Goal: Share content: Share content

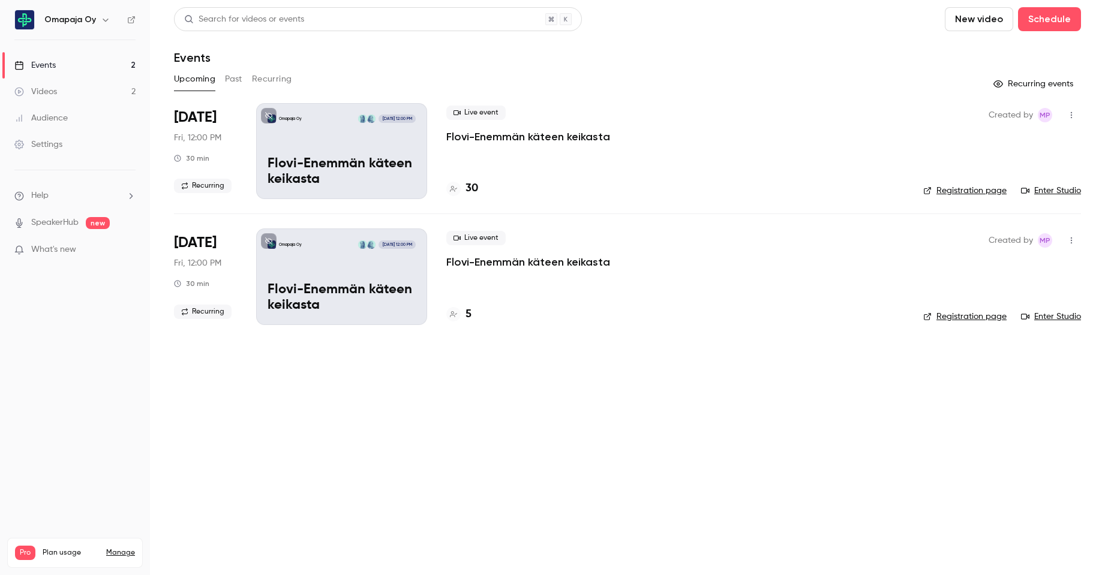
click at [375, 146] on div "Omapaja Oy [DATE] 12:00 PM Flovi-Enemmän käteen keikasta" at bounding box center [341, 151] width 171 height 96
click at [1072, 112] on icon "button" at bounding box center [1071, 115] width 10 height 8
click at [1007, 209] on div "Duplicate" at bounding box center [1025, 208] width 91 height 12
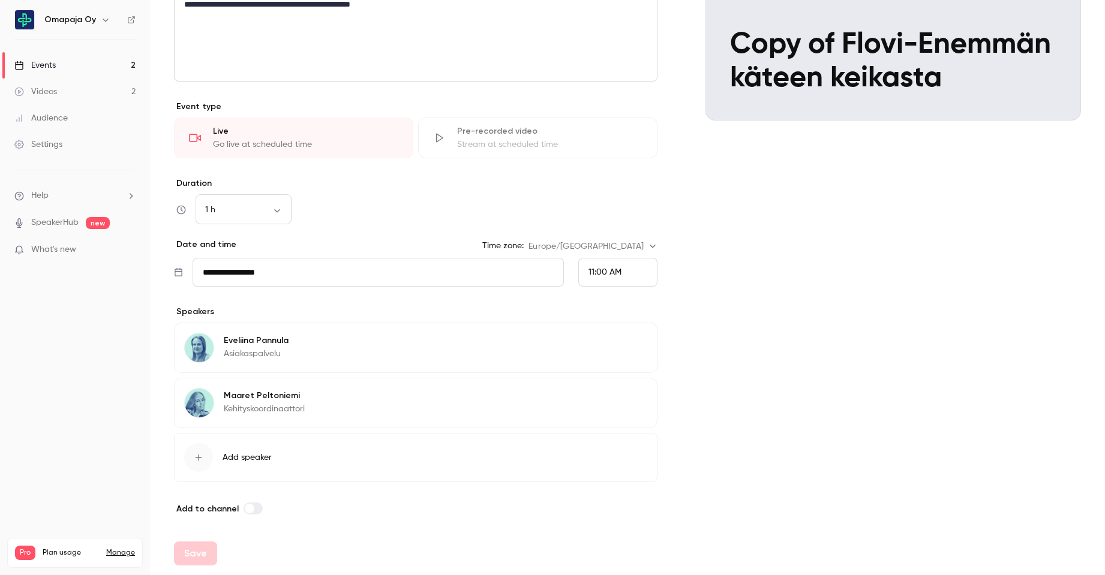
scroll to position [193, 0]
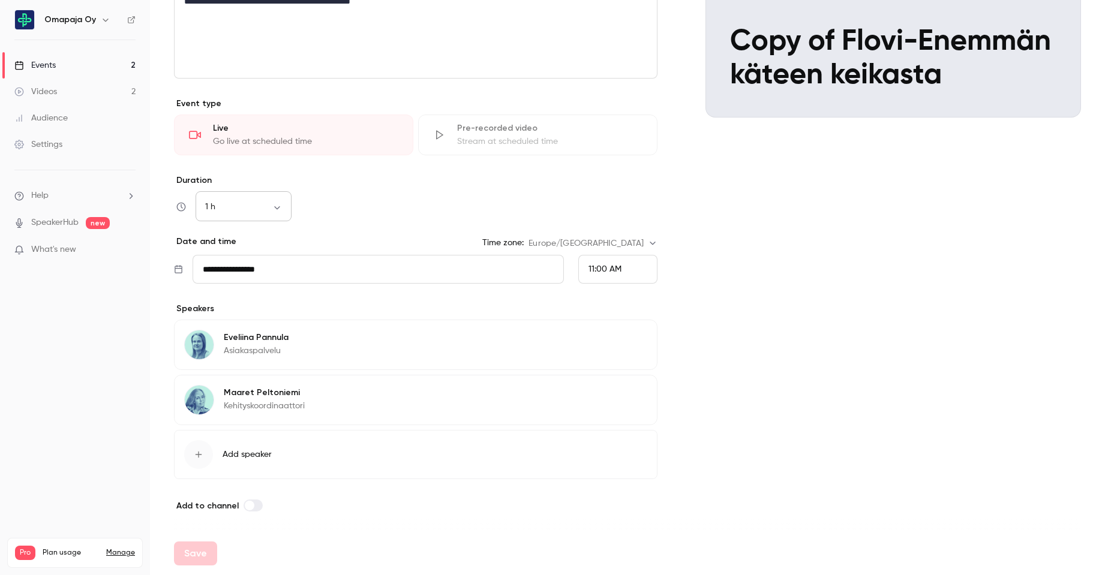
click at [284, 202] on body "**********" at bounding box center [552, 287] width 1105 height 575
click at [265, 262] on li "30 min" at bounding box center [244, 270] width 96 height 31
click at [383, 203] on div "30 min ** ​" at bounding box center [415, 207] width 483 height 29
click at [190, 551] on button "Save" at bounding box center [195, 554] width 43 height 24
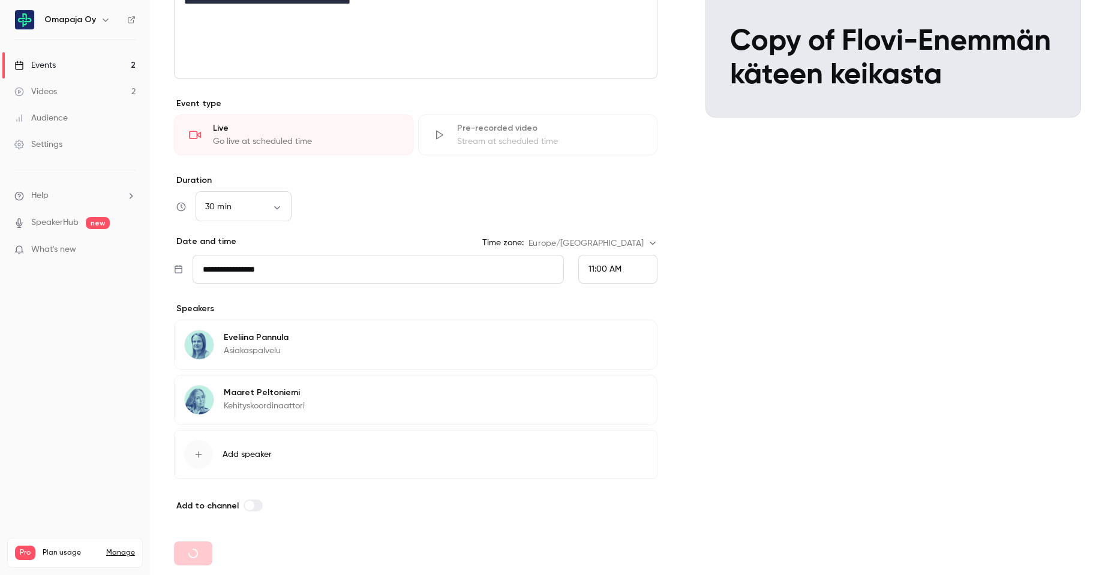
type input "**"
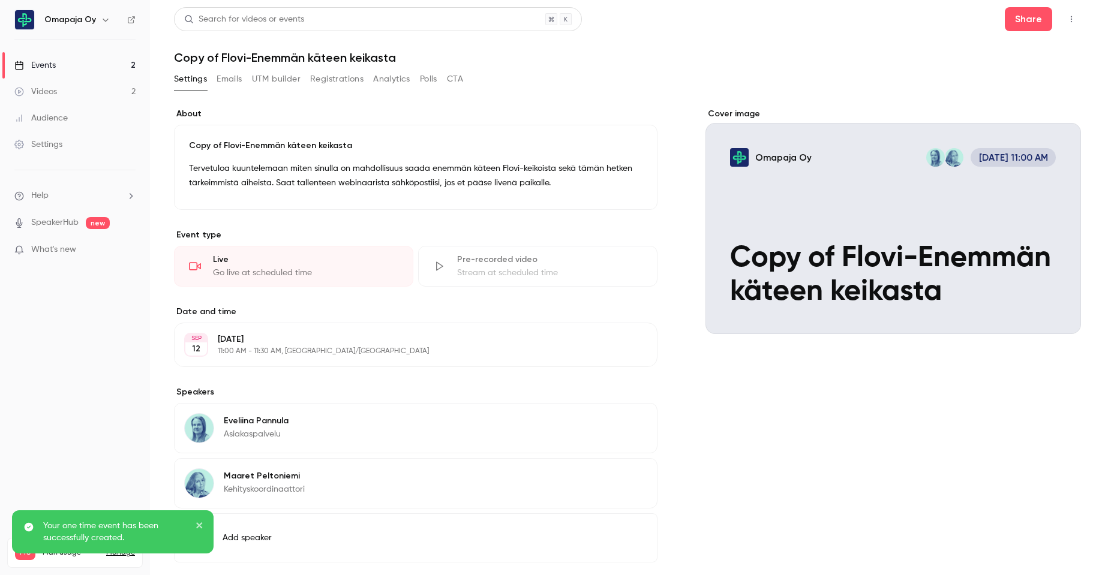
click at [84, 61] on link "Events 2" at bounding box center [75, 65] width 150 height 26
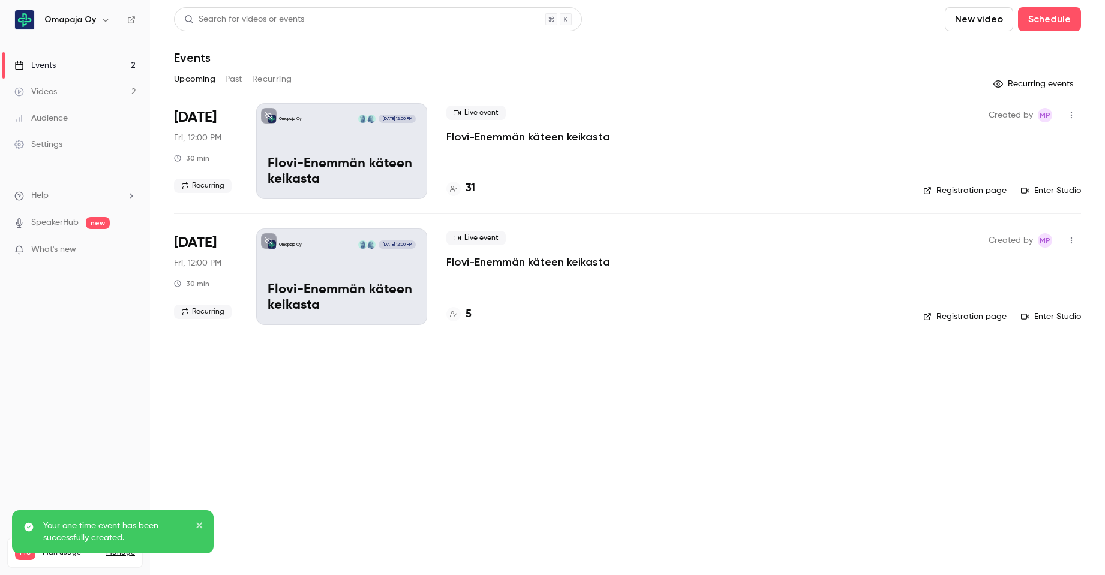
click at [271, 80] on button "Recurring" at bounding box center [272, 79] width 40 height 19
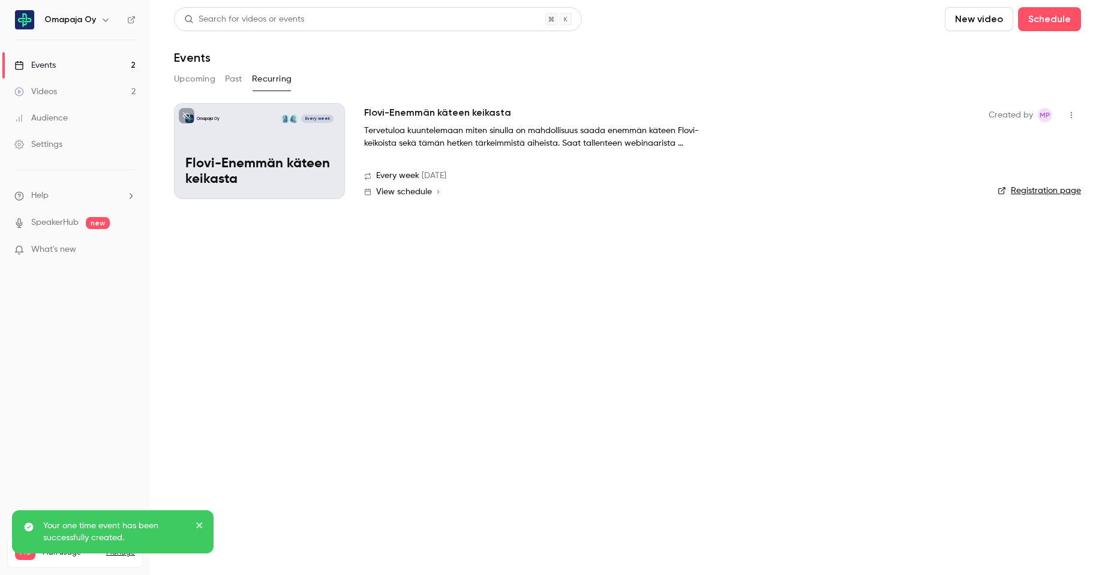
click at [235, 80] on button "Past" at bounding box center [233, 79] width 17 height 19
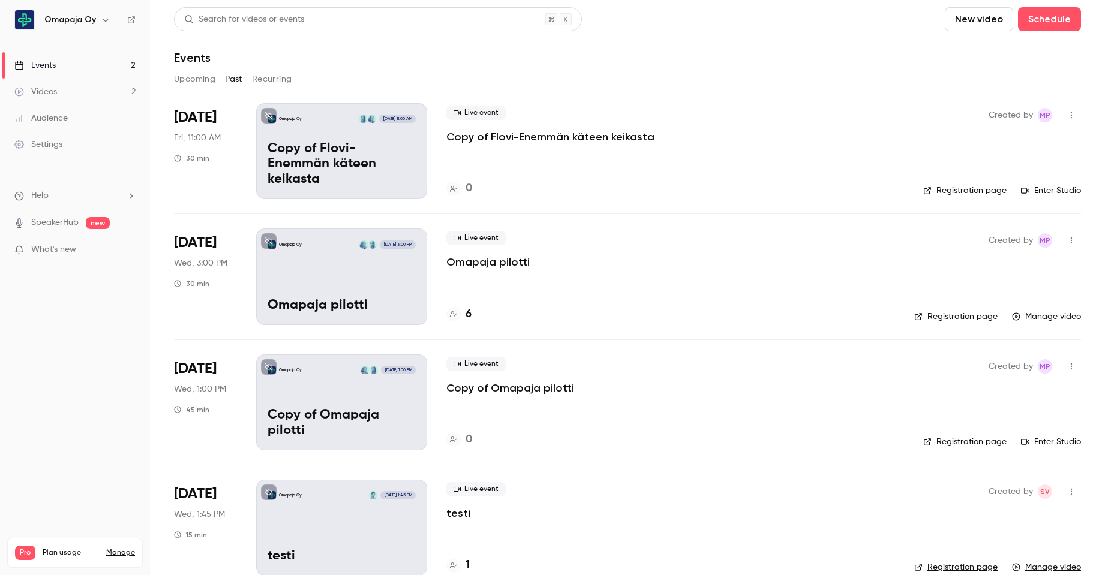
click at [1047, 189] on link "Enter Studio" at bounding box center [1051, 191] width 60 height 12
click at [1041, 193] on link "Enter Studio" at bounding box center [1051, 191] width 60 height 12
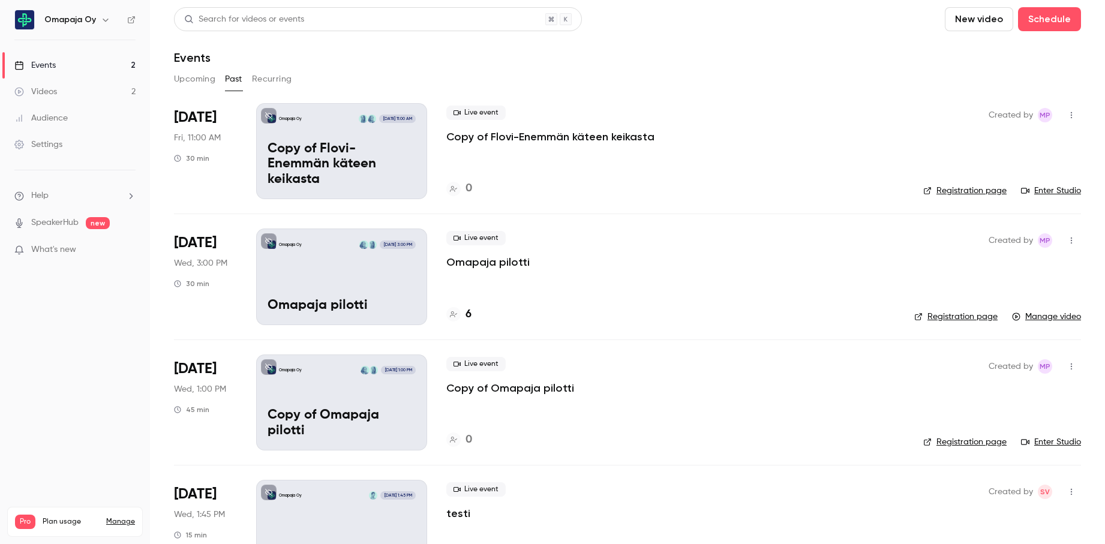
click at [1071, 117] on icon "button" at bounding box center [1071, 115] width 1 height 7
click at [995, 144] on div "Share" at bounding box center [1016, 146] width 91 height 12
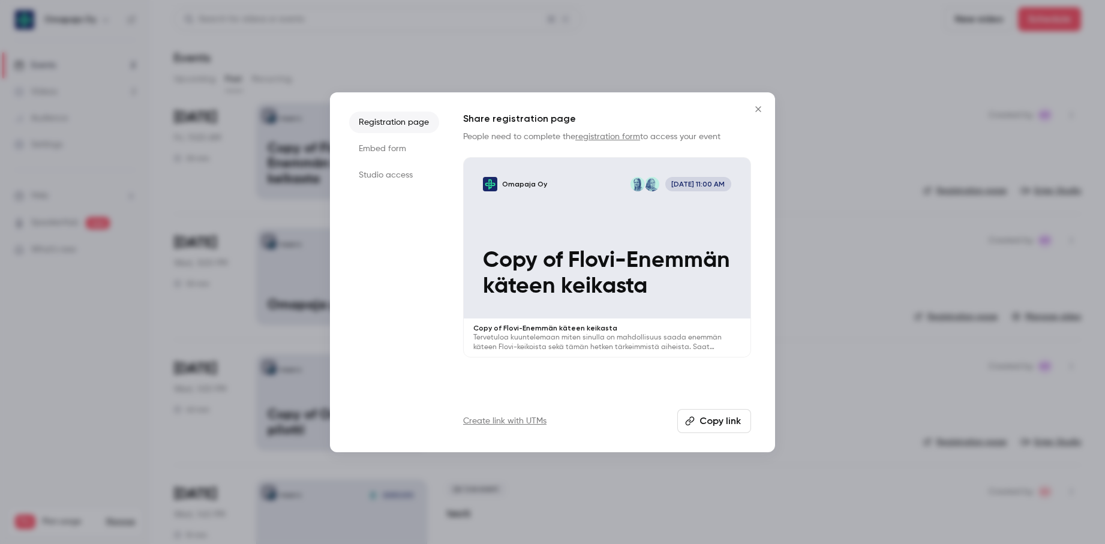
click at [380, 169] on li "Studio access" at bounding box center [394, 175] width 90 height 22
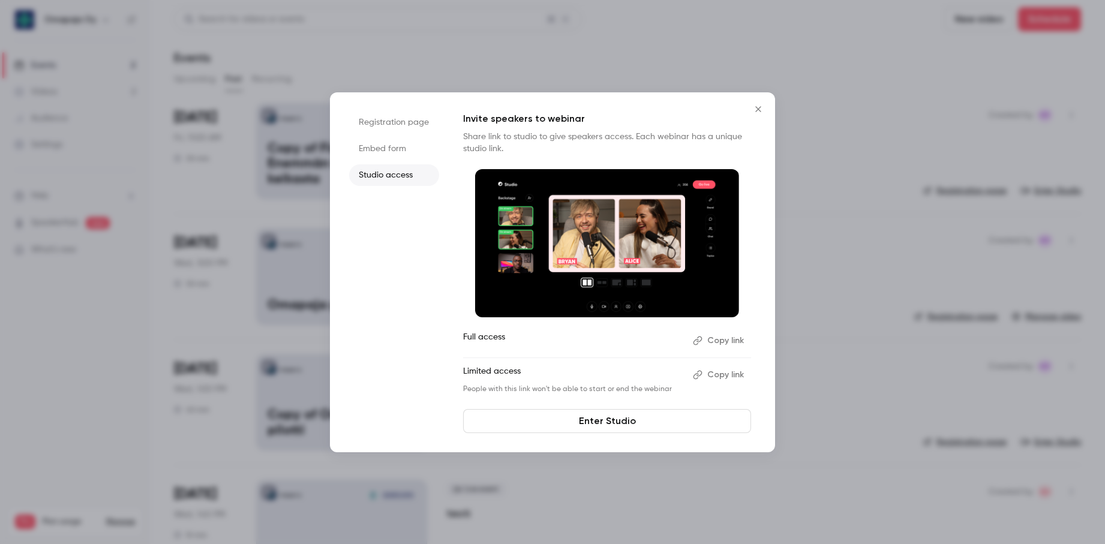
click at [738, 338] on button "Copy link" at bounding box center [719, 340] width 63 height 19
click at [758, 112] on icon "Close" at bounding box center [758, 109] width 14 height 10
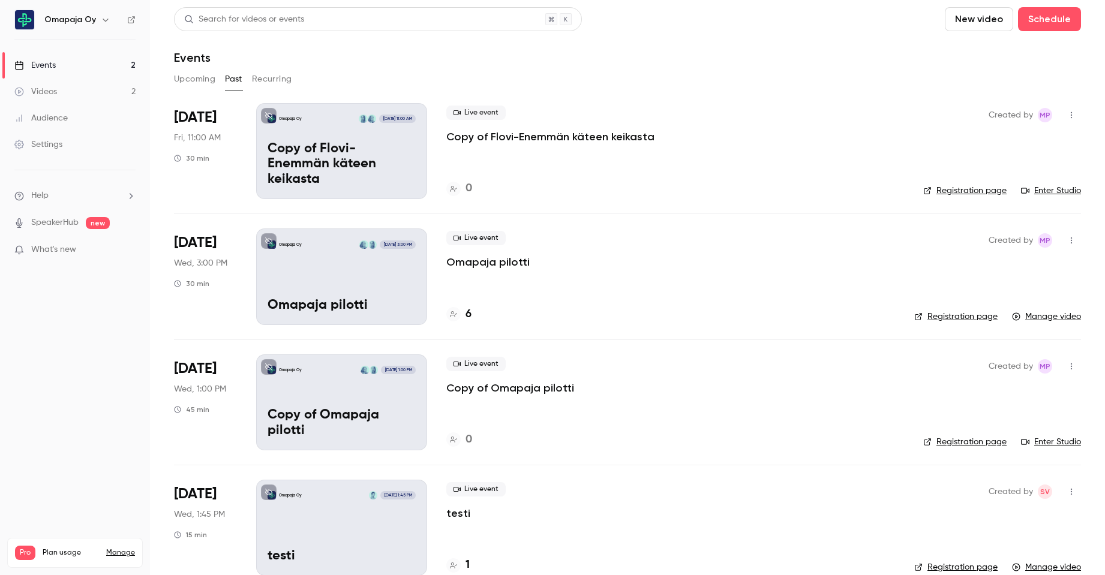
click at [189, 80] on button "Upcoming" at bounding box center [194, 79] width 41 height 19
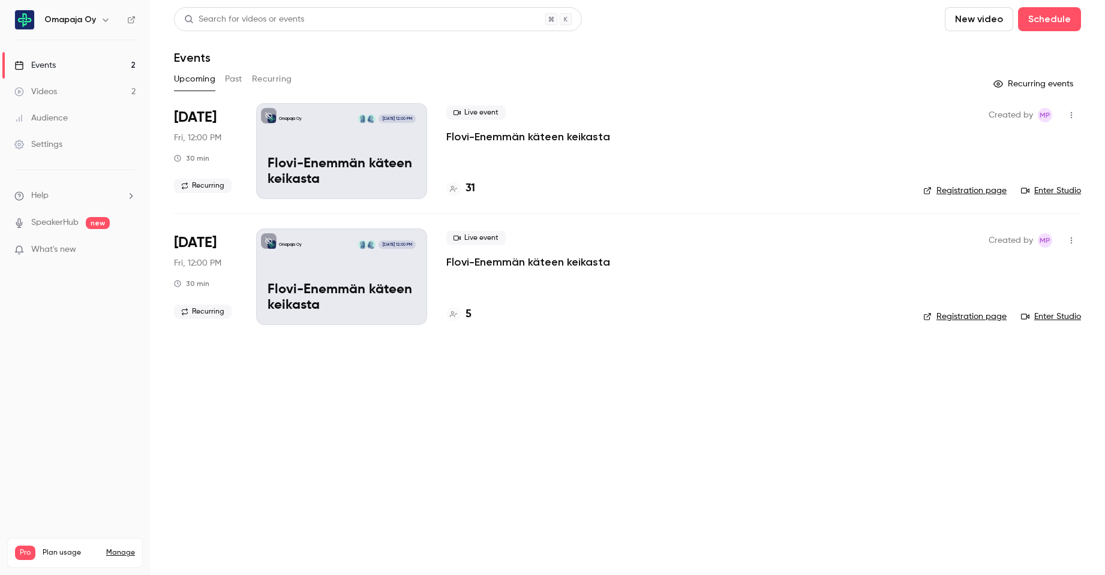
click at [1065, 193] on link "Enter Studio" at bounding box center [1051, 191] width 60 height 12
click at [1072, 114] on icon "button" at bounding box center [1071, 115] width 10 height 8
click at [1016, 152] on li "Share" at bounding box center [1016, 145] width 130 height 31
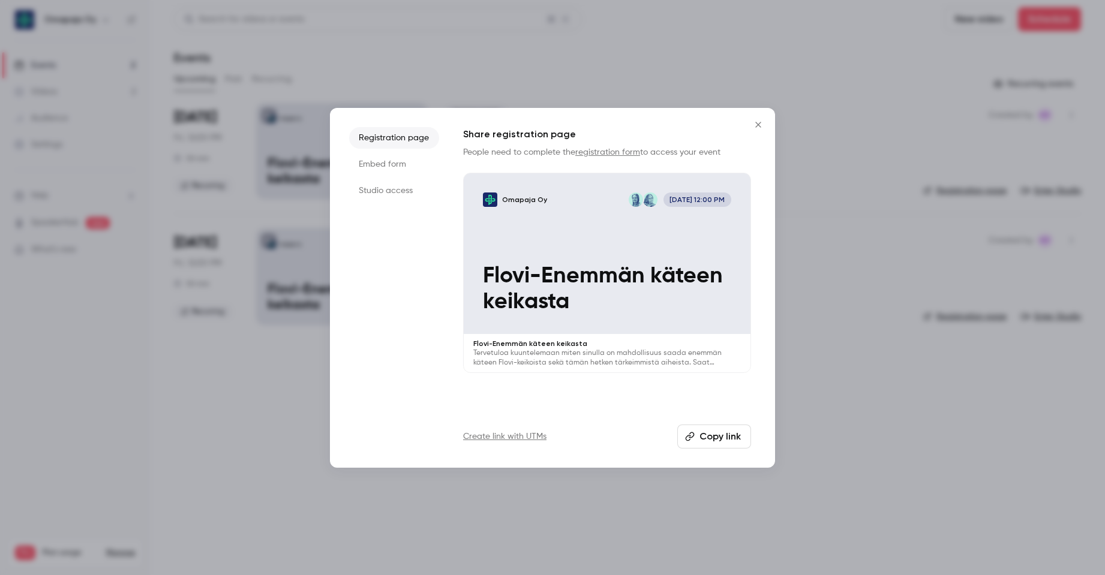
click at [374, 191] on li "Studio access" at bounding box center [394, 191] width 90 height 22
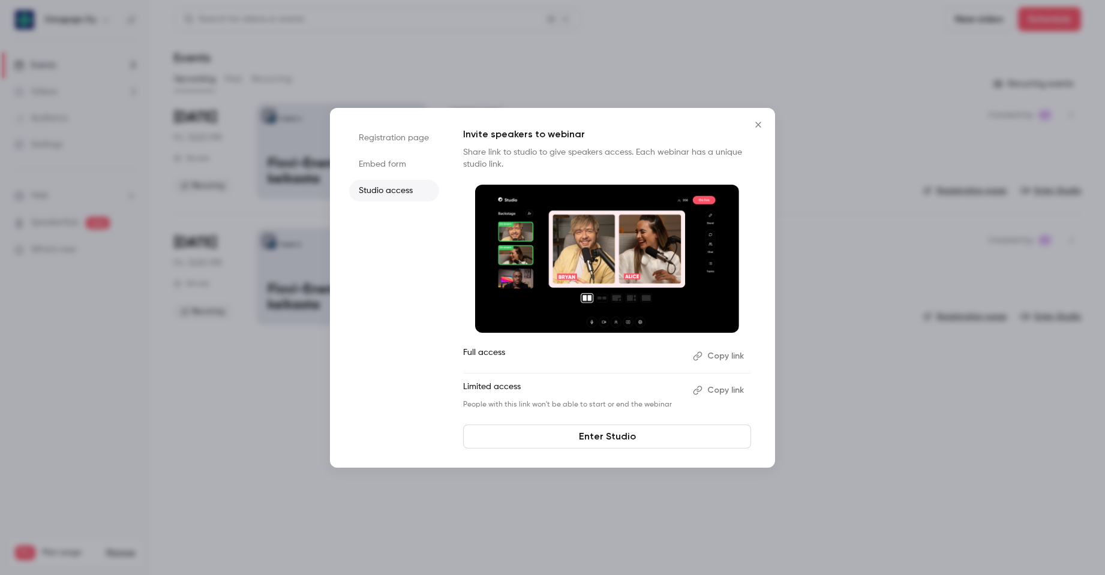
click at [712, 361] on button "Copy link" at bounding box center [719, 356] width 63 height 19
click at [756, 124] on icon "Close" at bounding box center [758, 125] width 14 height 10
